Goal: Transaction & Acquisition: Purchase product/service

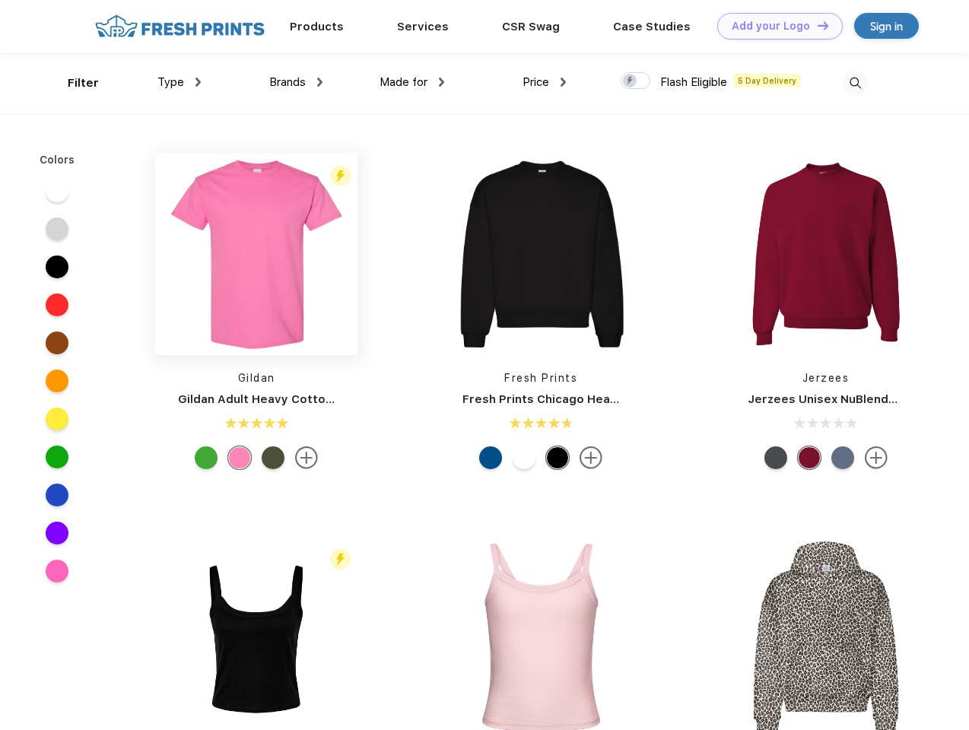
scroll to position [1, 0]
click at [774, 26] on link "Add your Logo Design Tool" at bounding box center [779, 26] width 125 height 27
click at [0, 0] on div "Design Tool" at bounding box center [0, 0] width 0 height 0
click at [816, 25] on link "Add your Logo Design Tool" at bounding box center [779, 26] width 125 height 27
click at [73, 83] on div "Filter" at bounding box center [83, 83] width 31 height 17
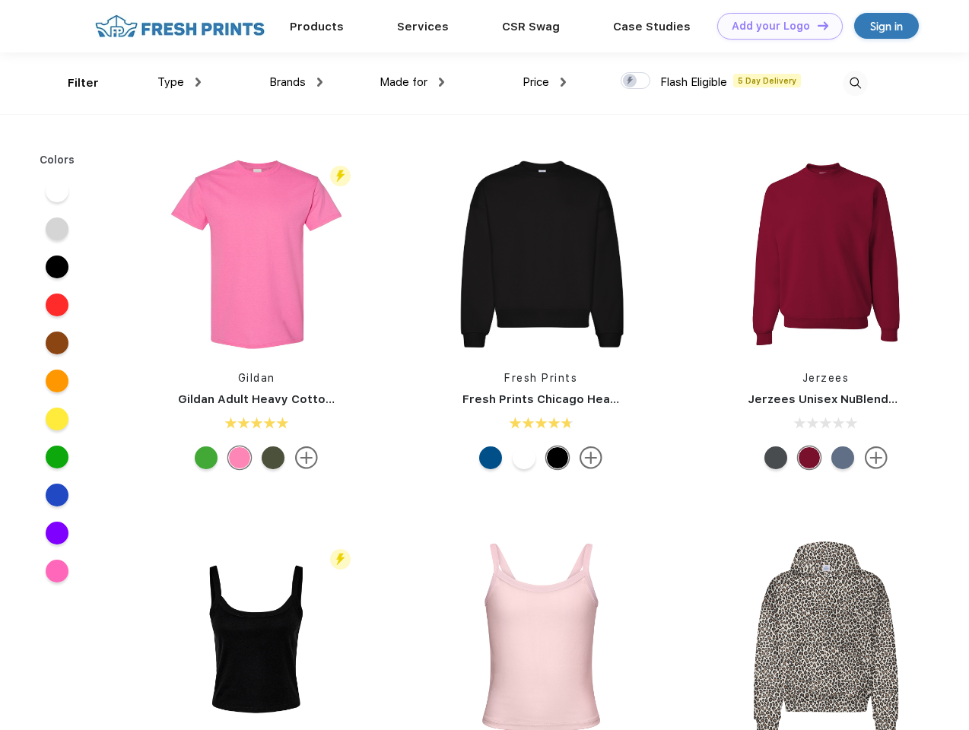
click at [179, 82] on span "Type" at bounding box center [170, 82] width 27 height 14
click at [296, 82] on span "Brands" at bounding box center [287, 82] width 37 height 14
click at [412, 82] on span "Made for" at bounding box center [404, 82] width 48 height 14
click at [545, 82] on span "Price" at bounding box center [536, 82] width 27 height 14
click at [636, 81] on div at bounding box center [636, 80] width 30 height 17
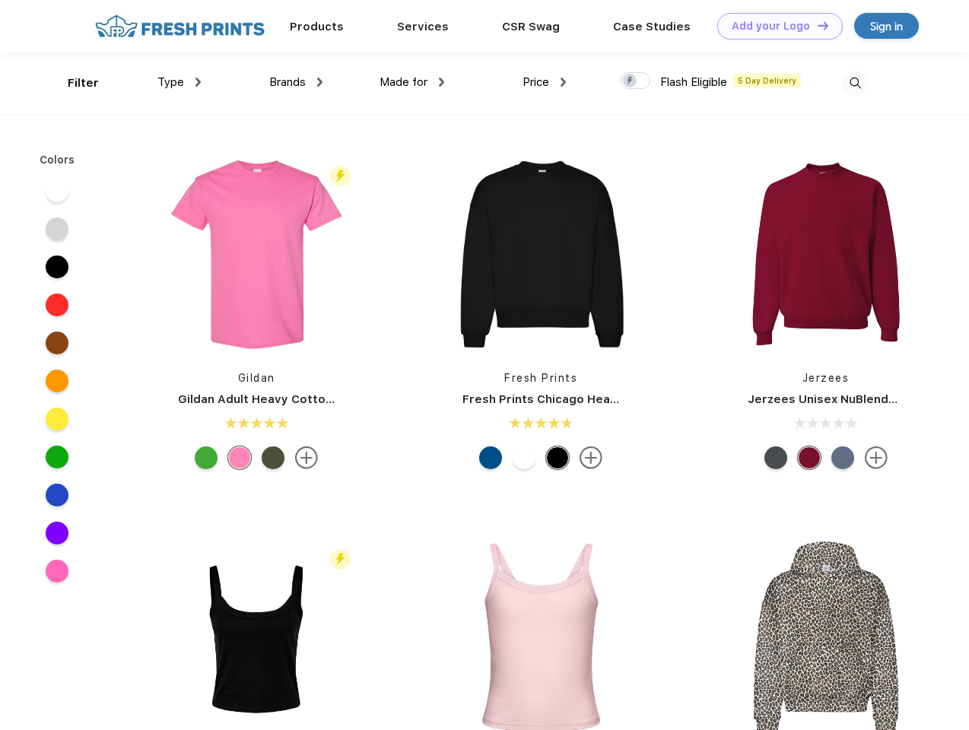
click at [631, 81] on input "checkbox" at bounding box center [626, 76] width 10 height 10
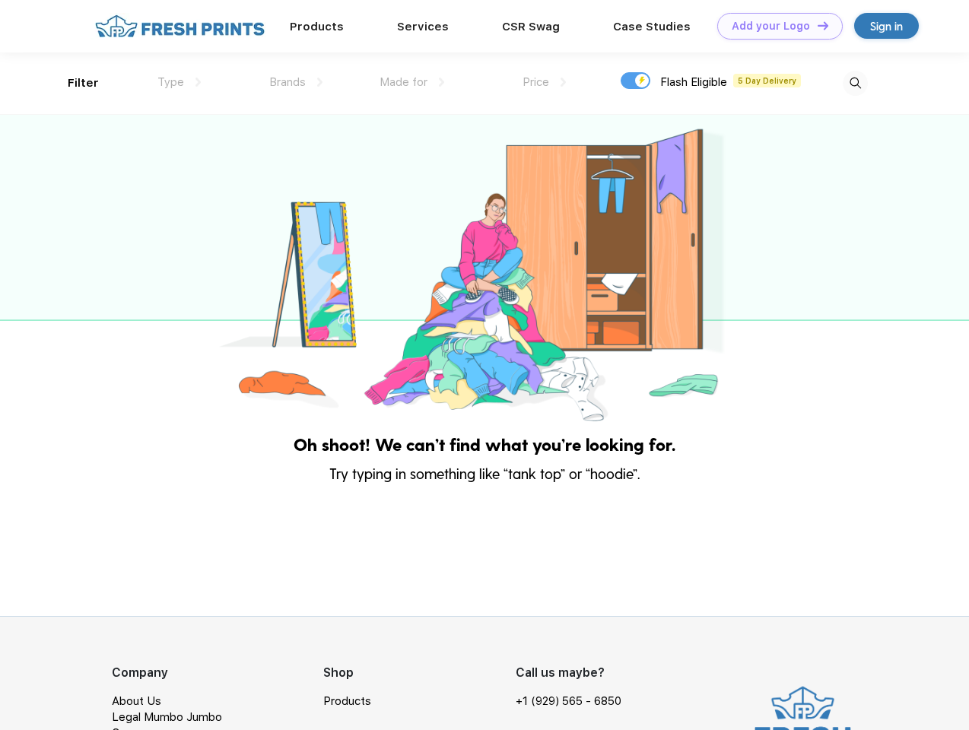
click at [855, 83] on img at bounding box center [855, 83] width 25 height 25
